Goal: Task Accomplishment & Management: Complete application form

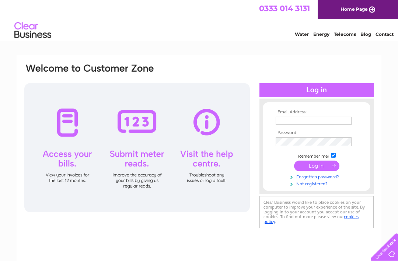
click at [297, 120] on input "text" at bounding box center [314, 120] width 76 height 8
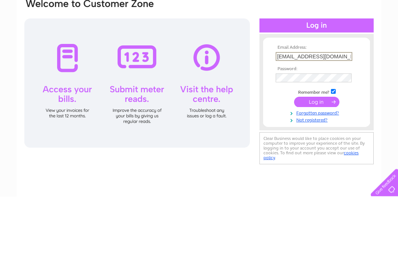
type input "[EMAIL_ADDRESS][DOMAIN_NAME]"
click at [325, 173] on link "Forgotten password?" at bounding box center [318, 176] width 84 height 7
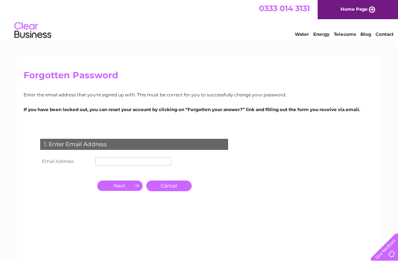
click at [130, 160] on input "text" at bounding box center [133, 161] width 76 height 8
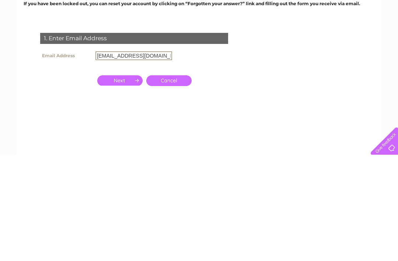
type input "[EMAIL_ADDRESS][DOMAIN_NAME]"
click at [130, 181] on input "button" at bounding box center [119, 186] width 45 height 10
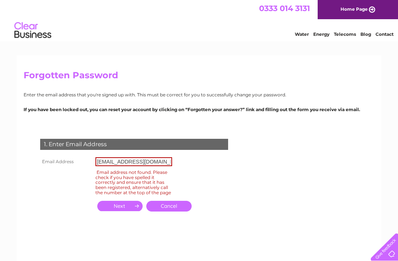
click at [344, 30] on li "Telecoms" at bounding box center [345, 32] width 22 height 7
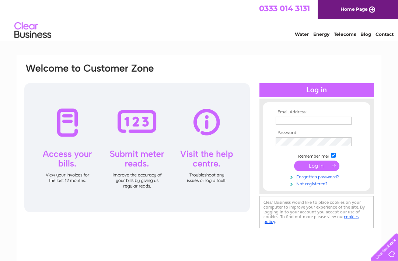
click at [319, 184] on link "Not registered?" at bounding box center [318, 183] width 84 height 7
